Goal: Information Seeking & Learning: Learn about a topic

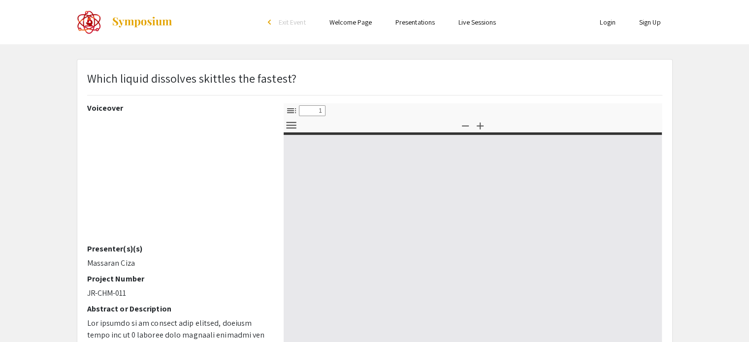
select select "custom"
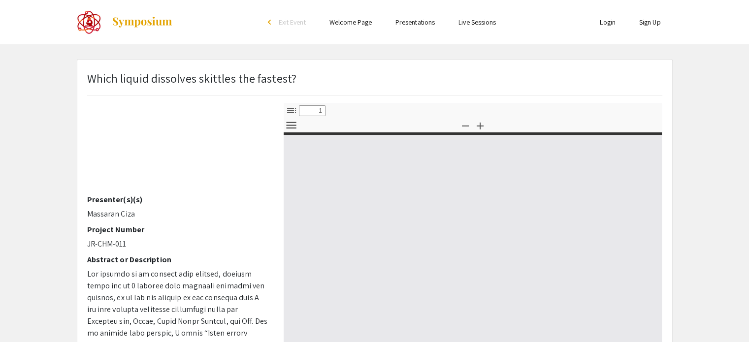
type input "0"
select select "custom"
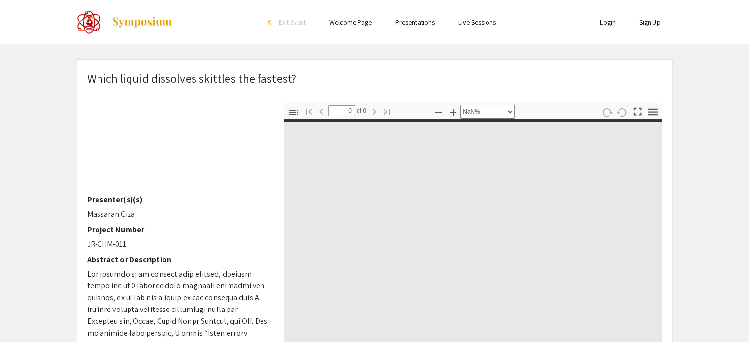
type input "1"
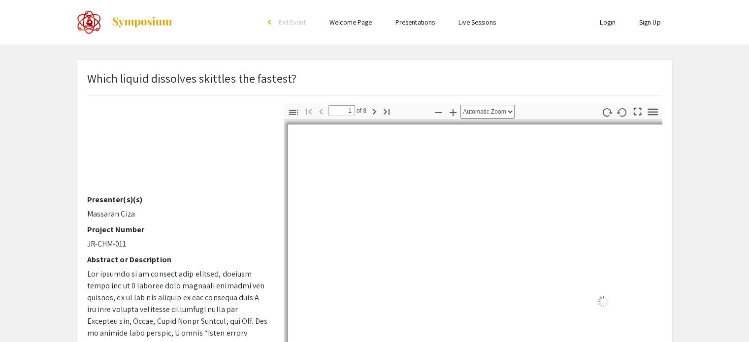
select select "auto"
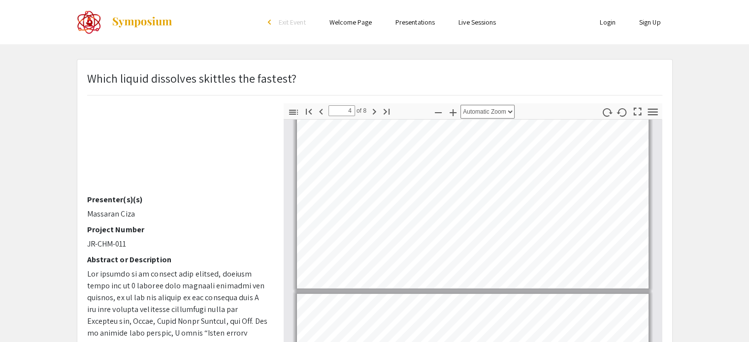
scroll to position [593, 0]
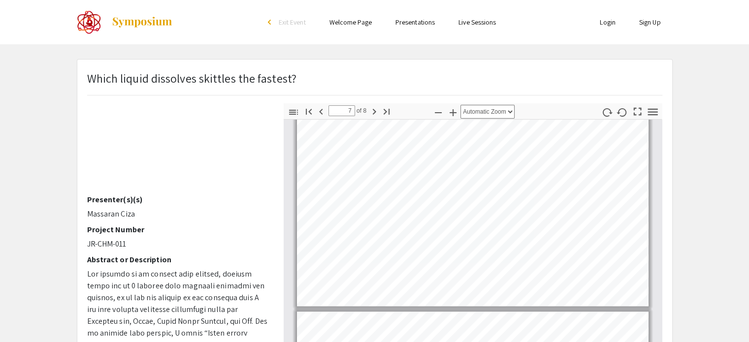
type input "8"
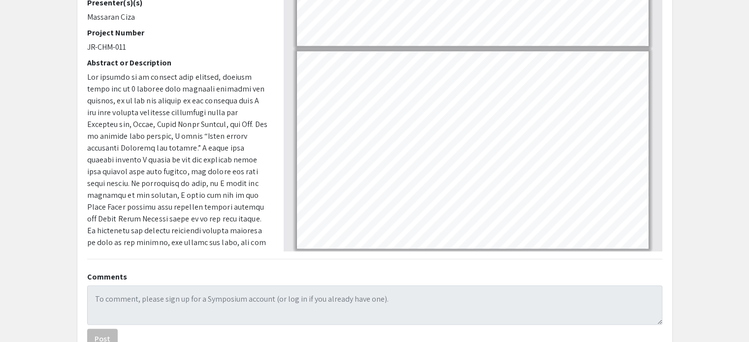
scroll to position [268, 0]
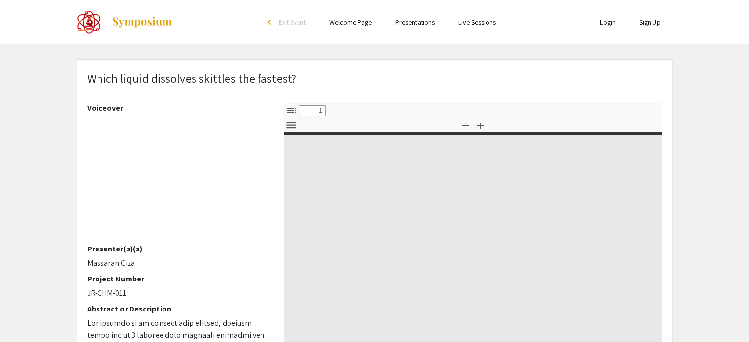
select select "custom"
type input "0"
select select "custom"
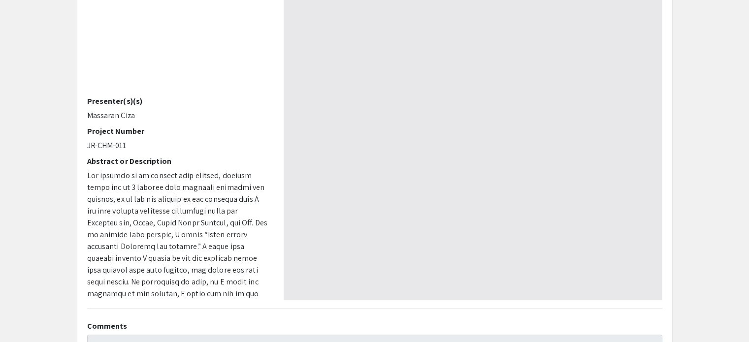
scroll to position [131, 0]
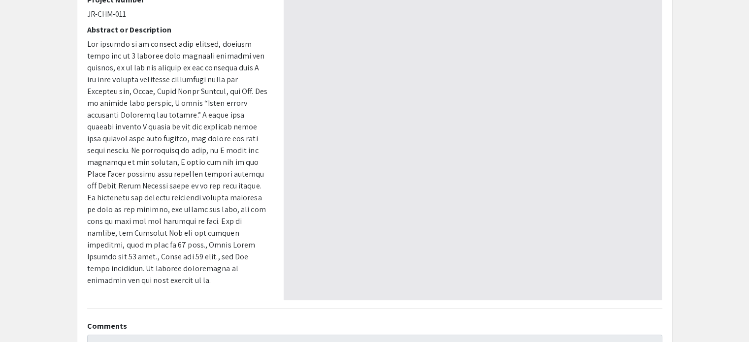
type input "1"
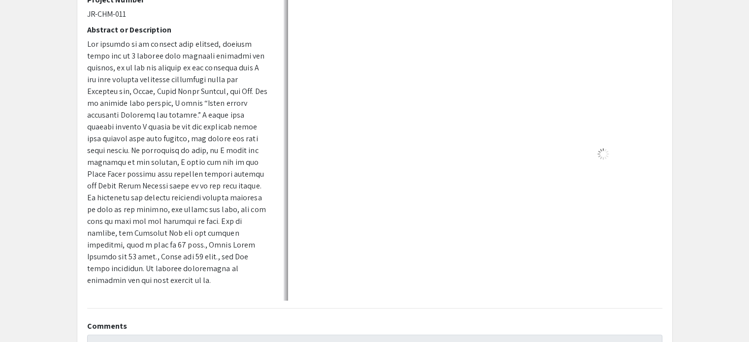
select select "auto"
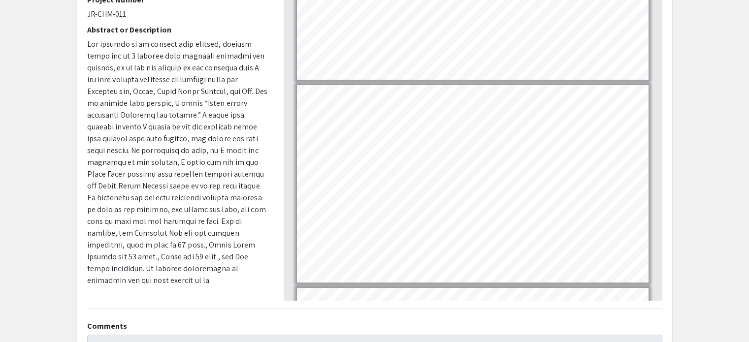
scroll to position [396, 0]
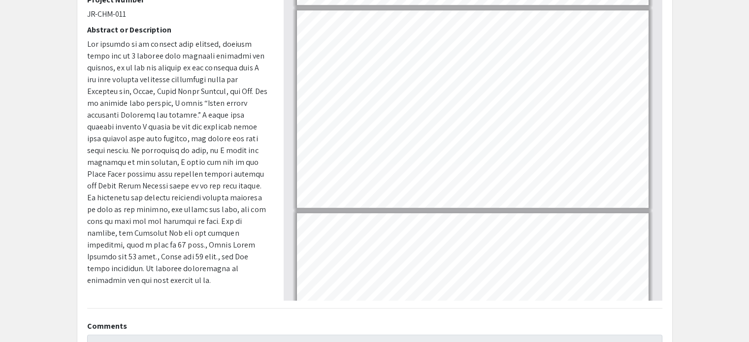
type input "8"
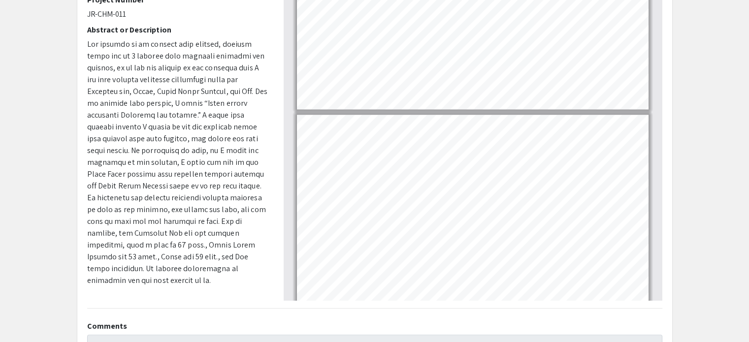
scroll to position [1296, 0]
